Goal: Navigation & Orientation: Find specific page/section

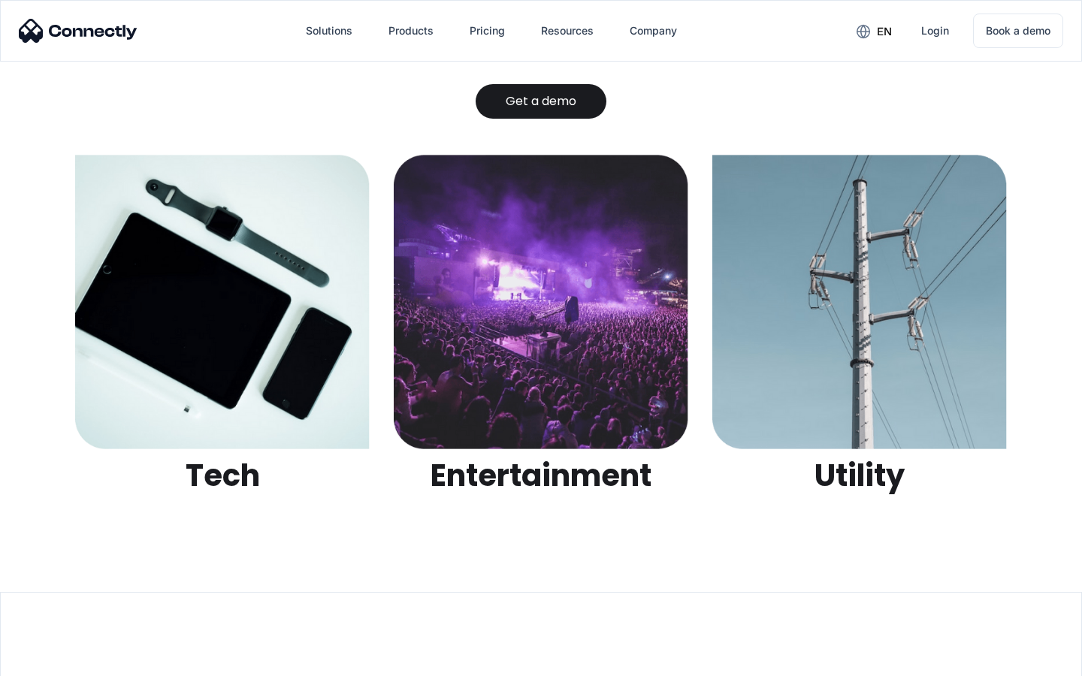
scroll to position [4741, 0]
